Goal: Task Accomplishment & Management: Manage account settings

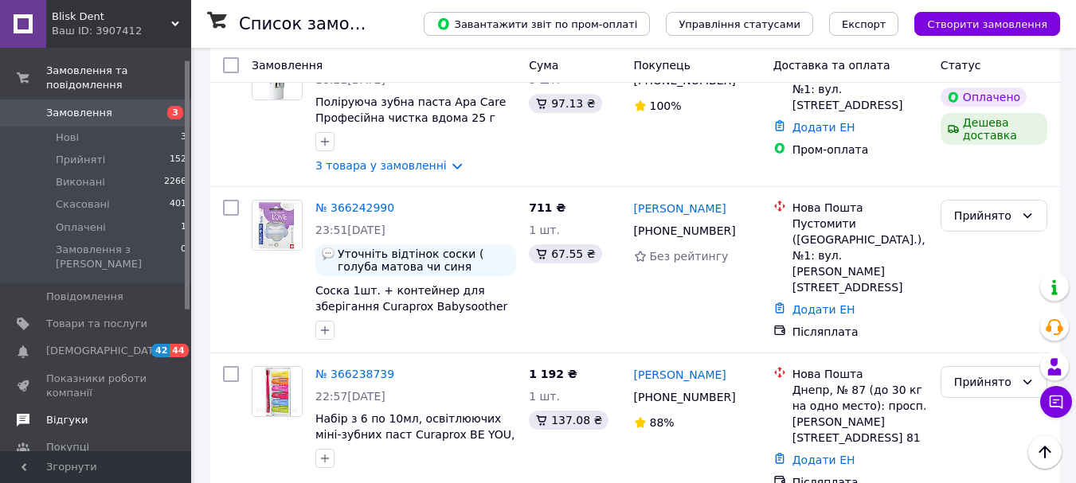
scroll to position [80, 0]
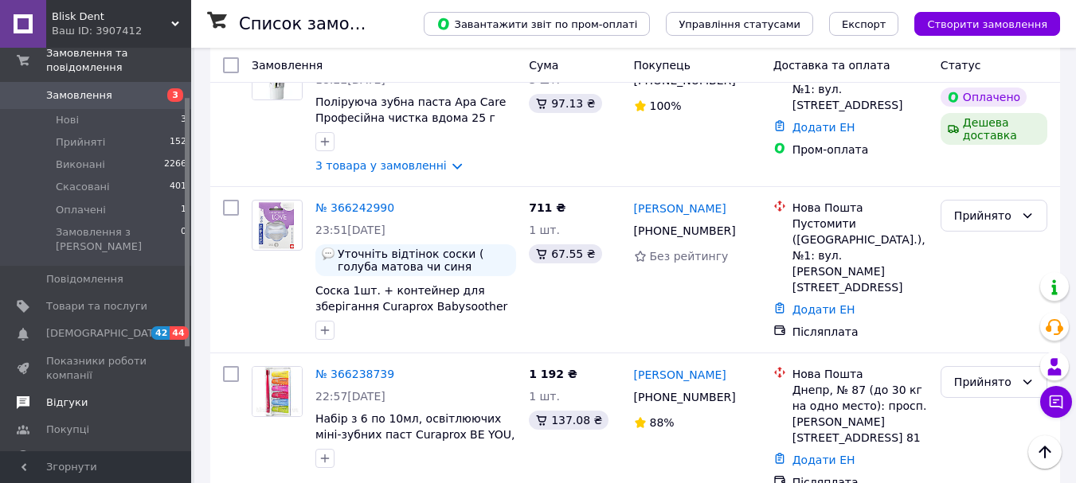
click at [73, 396] on span "Відгуки" at bounding box center [66, 403] width 41 height 14
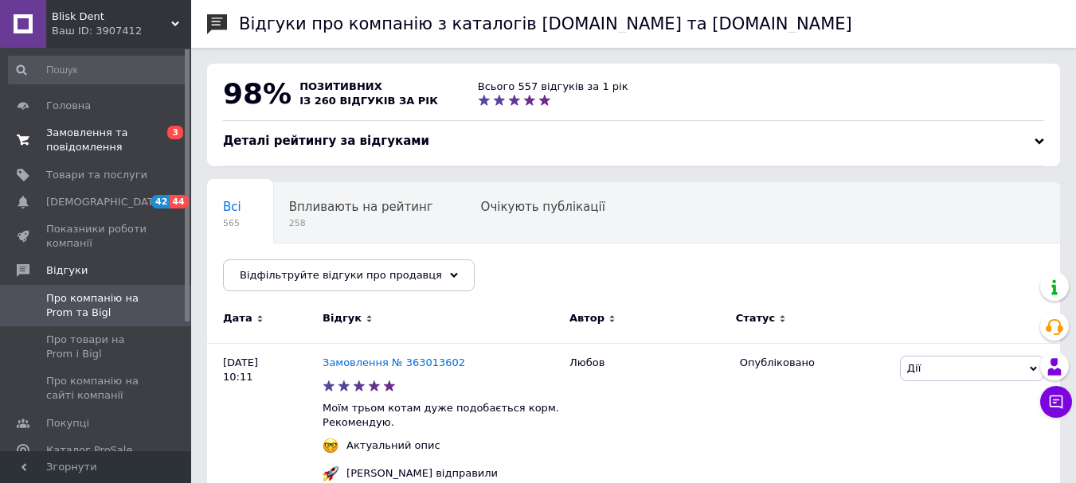
click at [68, 141] on span "Замовлення та повідомлення" at bounding box center [96, 140] width 101 height 29
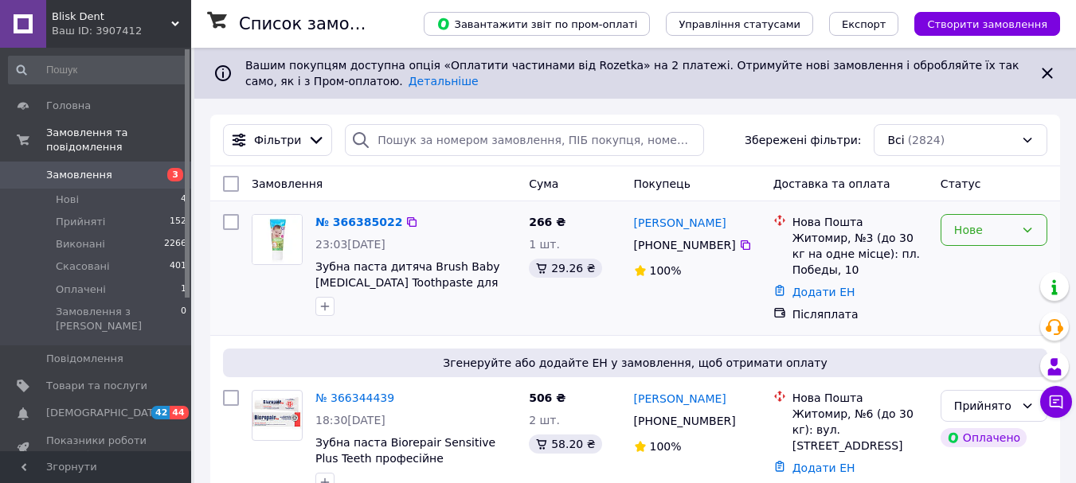
click at [1027, 232] on icon at bounding box center [1028, 230] width 9 height 5
click at [995, 260] on li "Прийнято" at bounding box center [993, 265] width 105 height 29
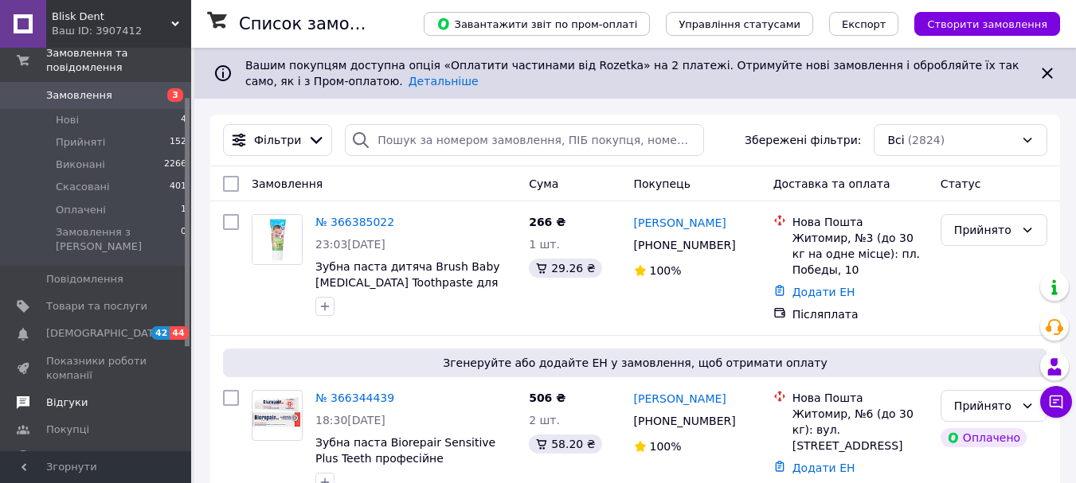
click at [80, 396] on span "Відгуки" at bounding box center [66, 403] width 41 height 14
